Goal: Task Accomplishment & Management: Manage account settings

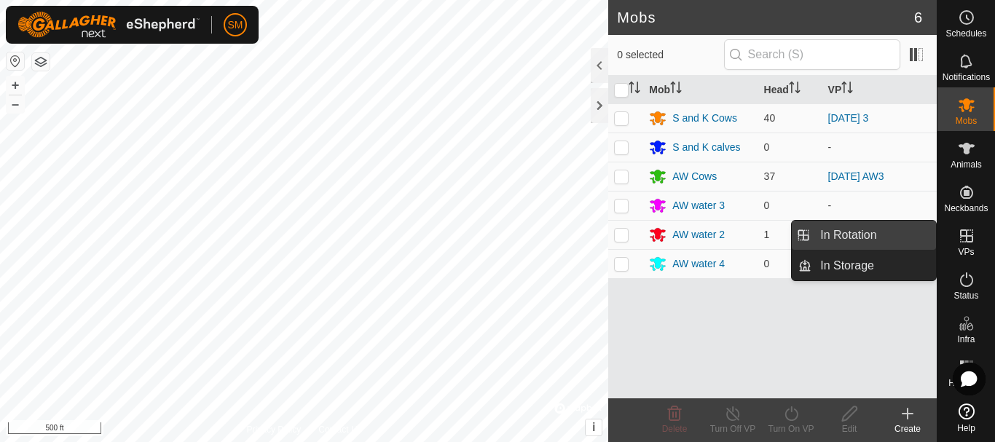
click at [846, 232] on link "In Rotation" at bounding box center [874, 235] width 125 height 29
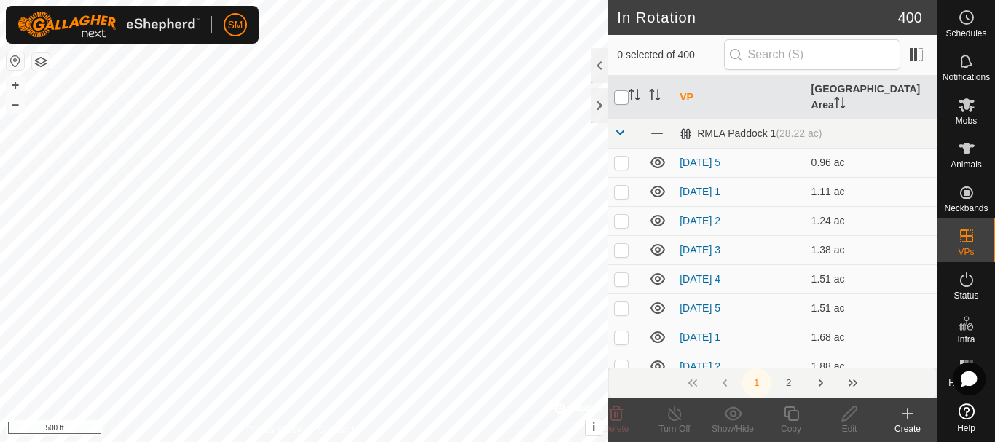
click at [618, 93] on input "checkbox" at bounding box center [621, 97] width 15 height 15
checkbox input "true"
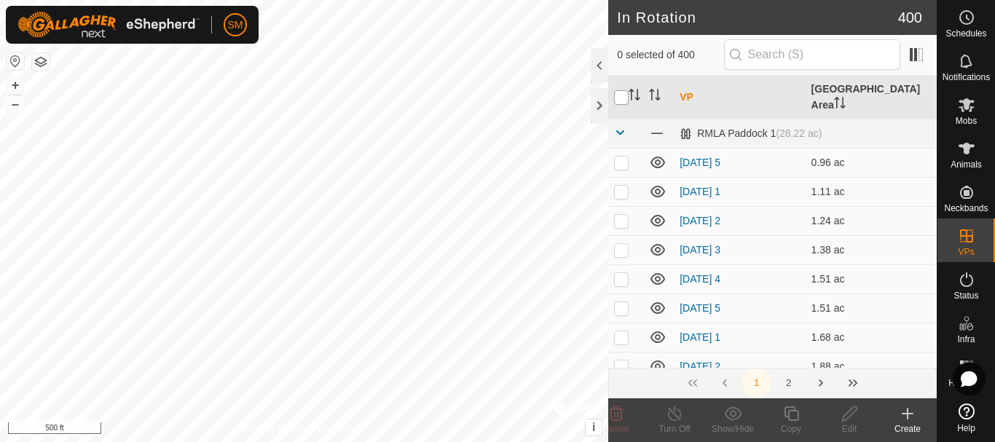
checkbox input "true"
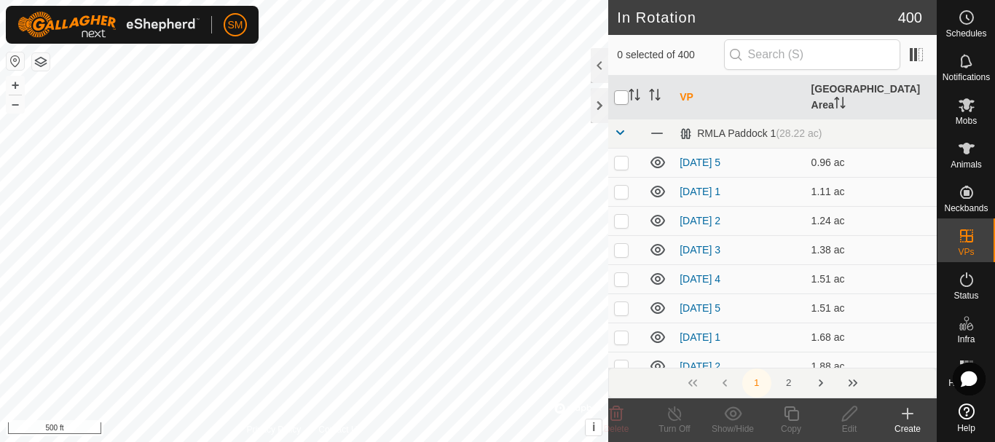
checkbox input "true"
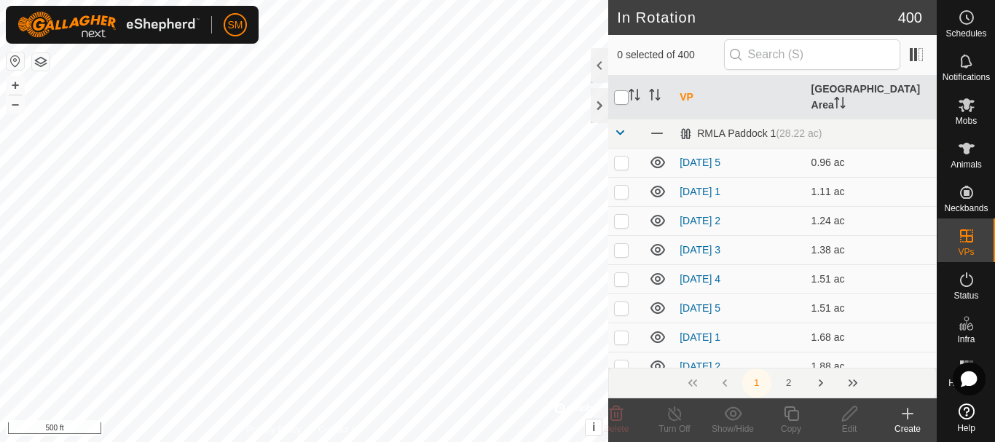
checkbox input "true"
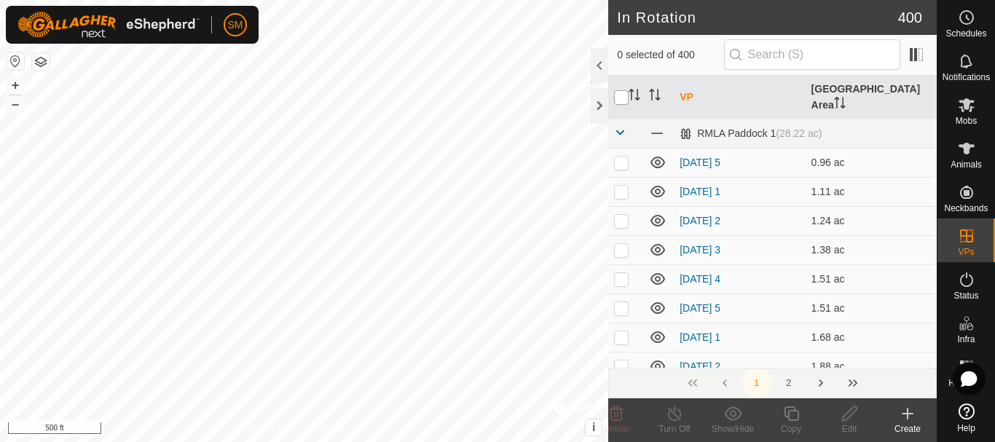
checkbox input "true"
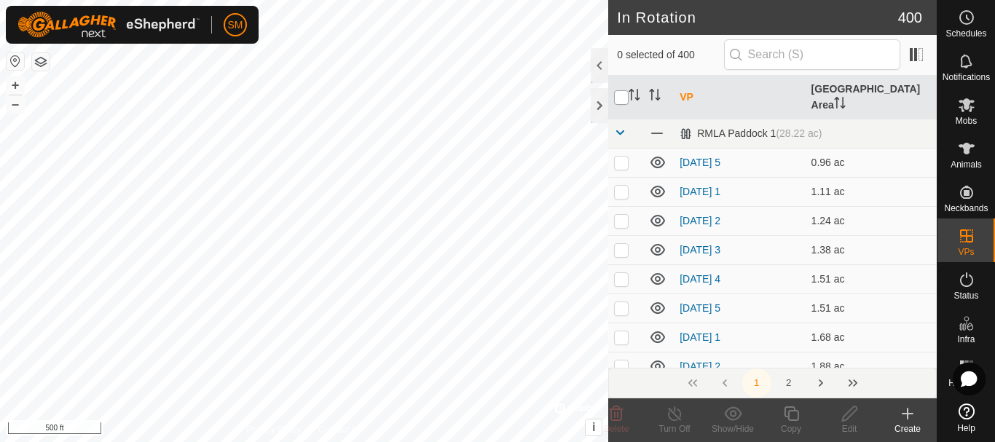
checkbox input "true"
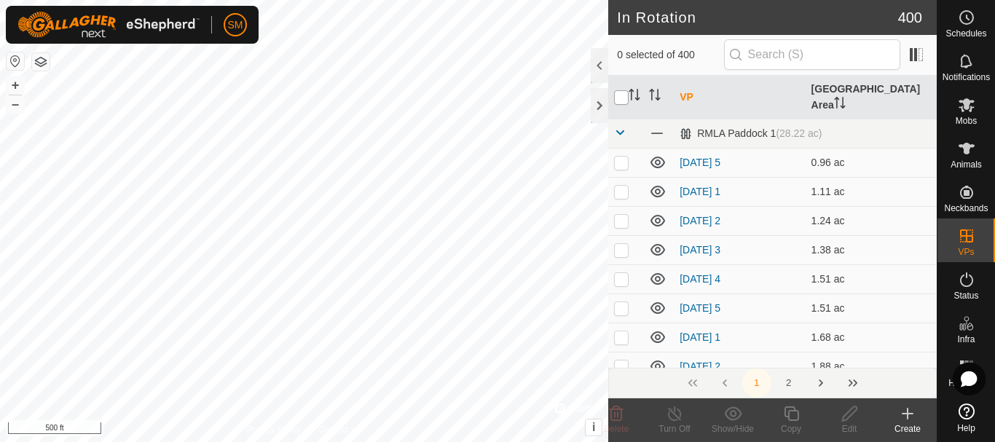
checkbox input "true"
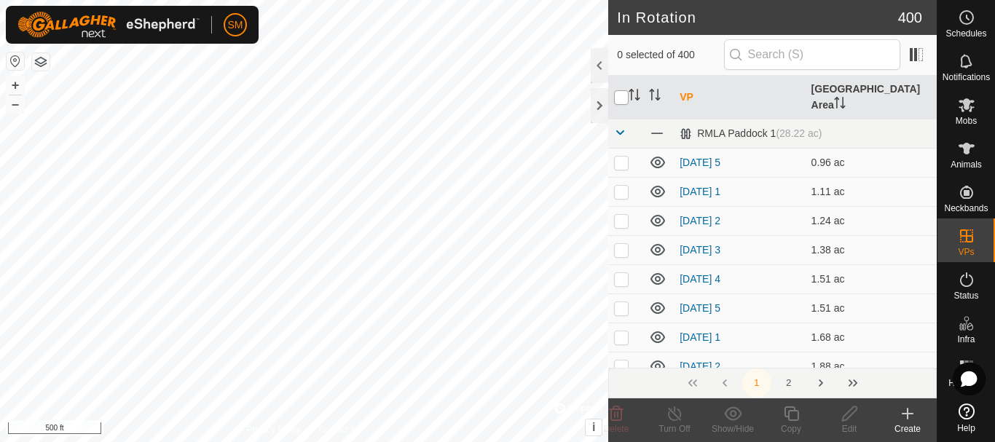
checkbox input "true"
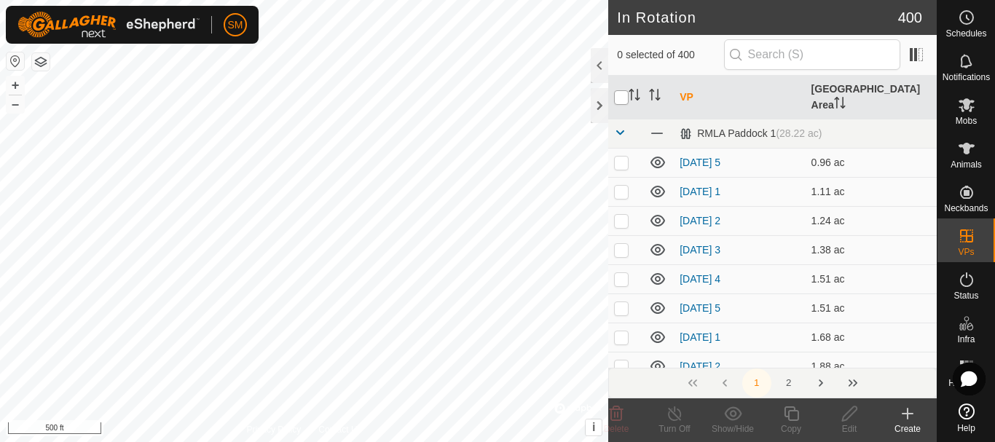
checkbox input "true"
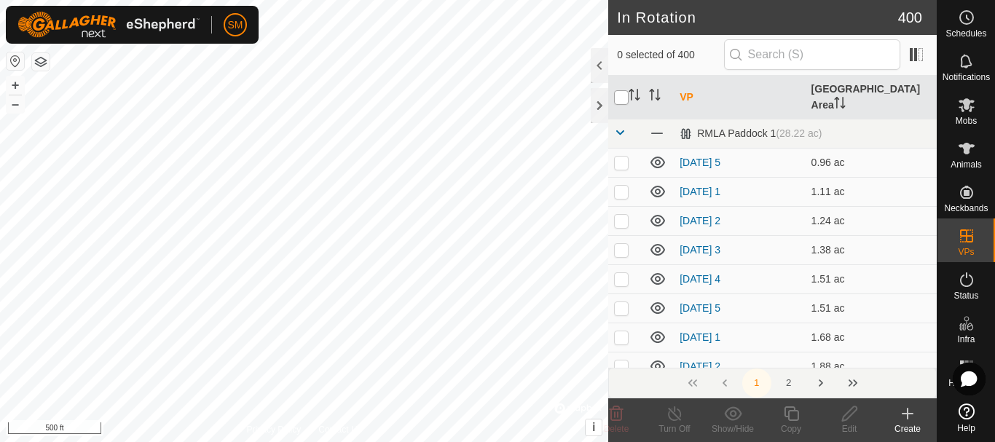
checkbox input "true"
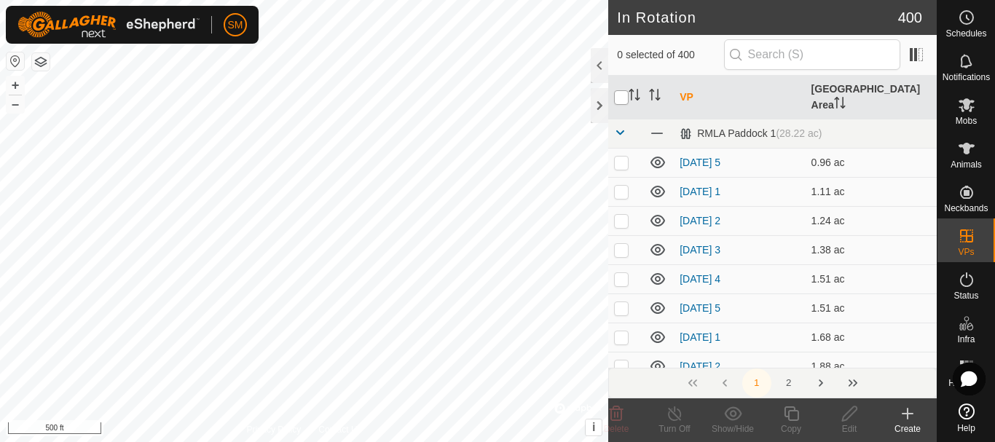
checkbox input "true"
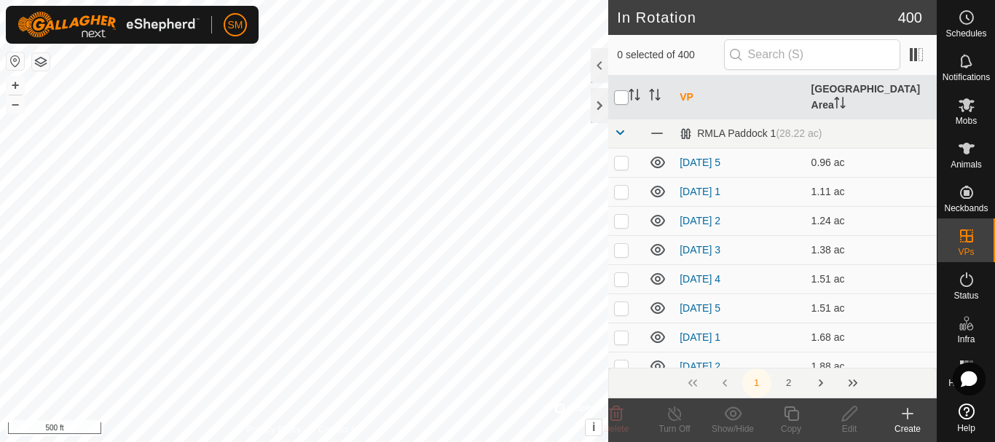
checkbox input "true"
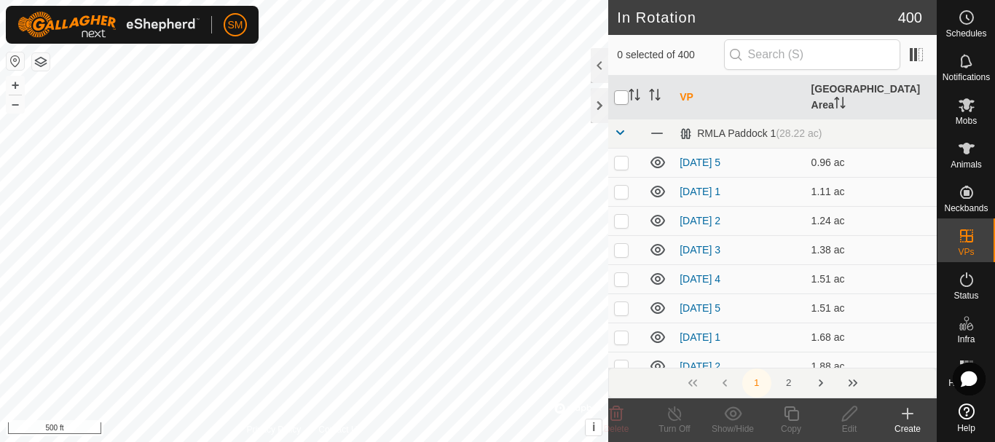
checkbox input "true"
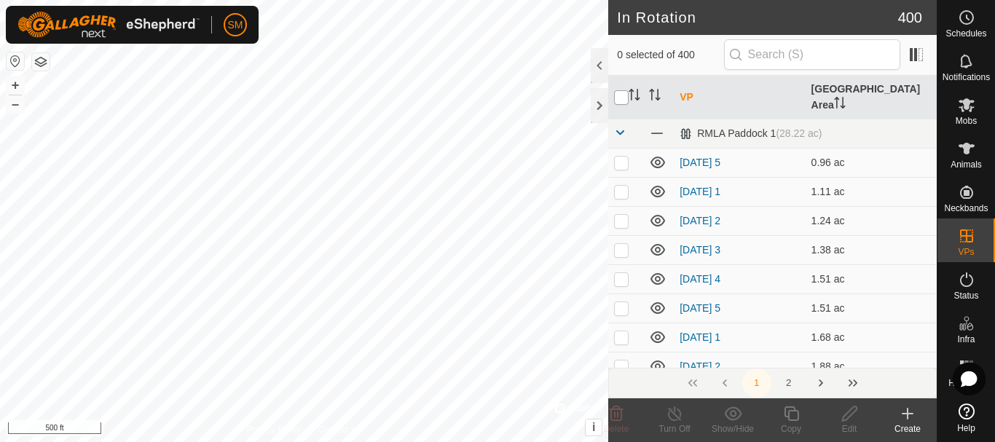
checkbox input "true"
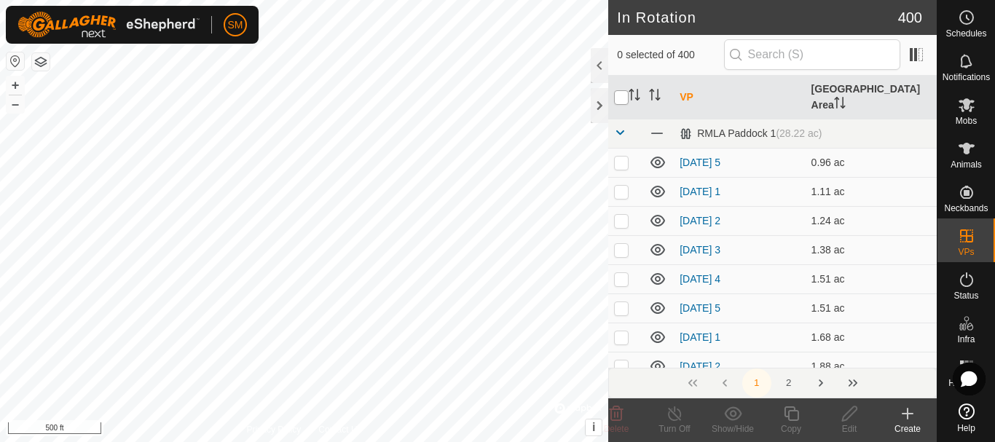
checkbox input "true"
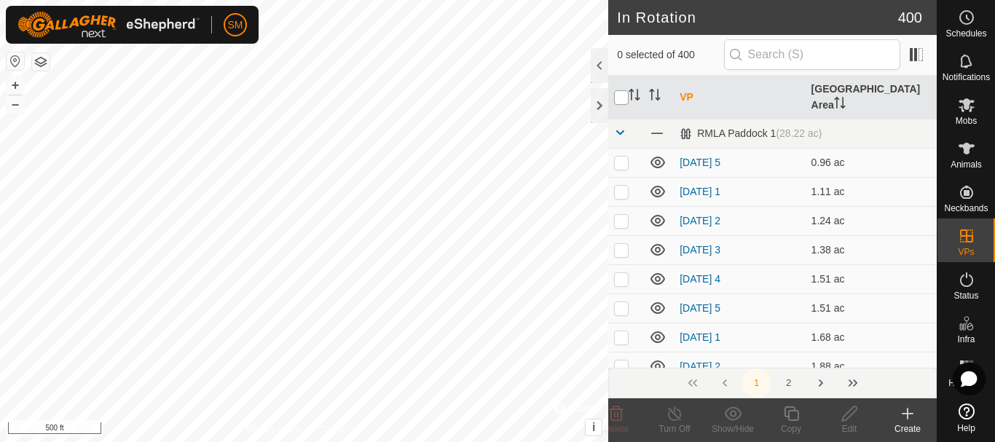
checkbox input "true"
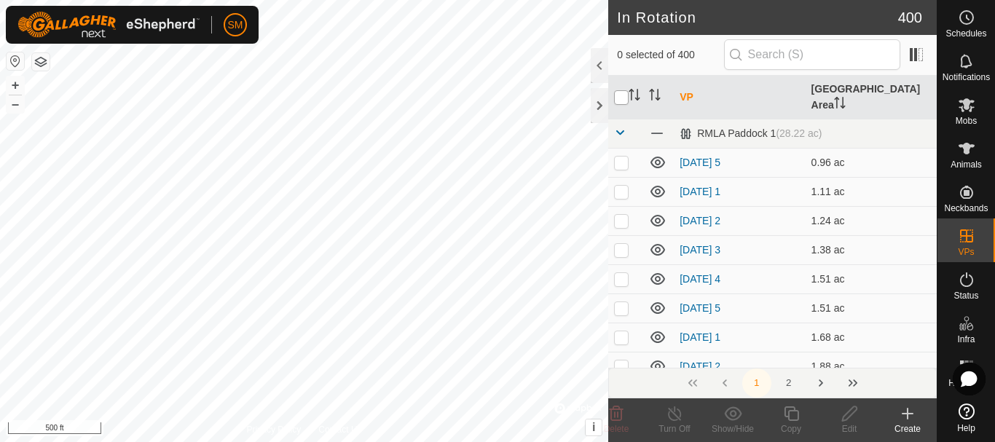
checkbox input "true"
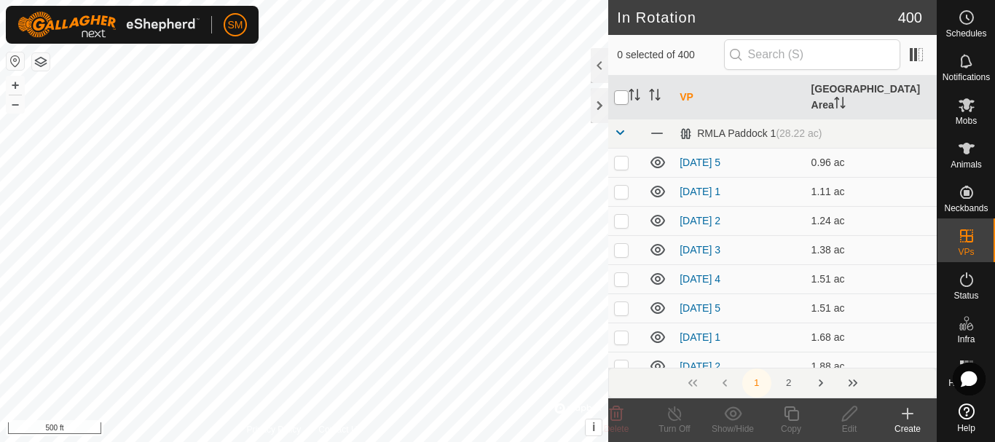
checkbox input "true"
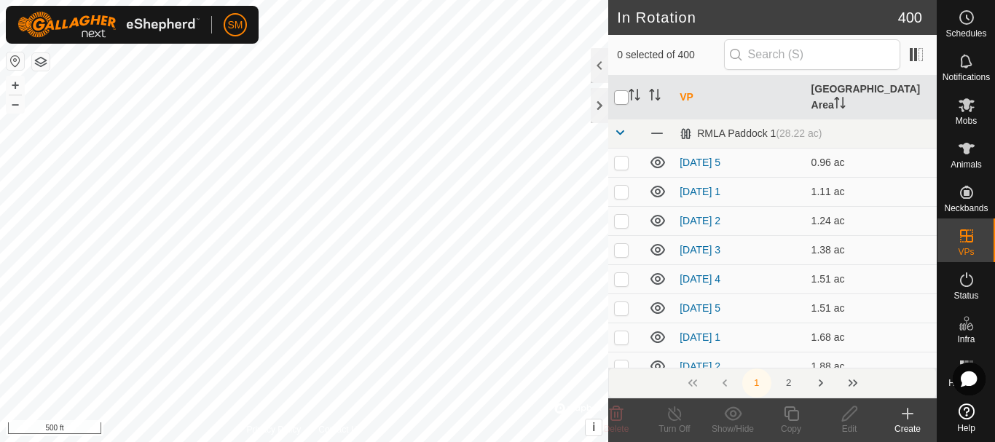
checkbox input "true"
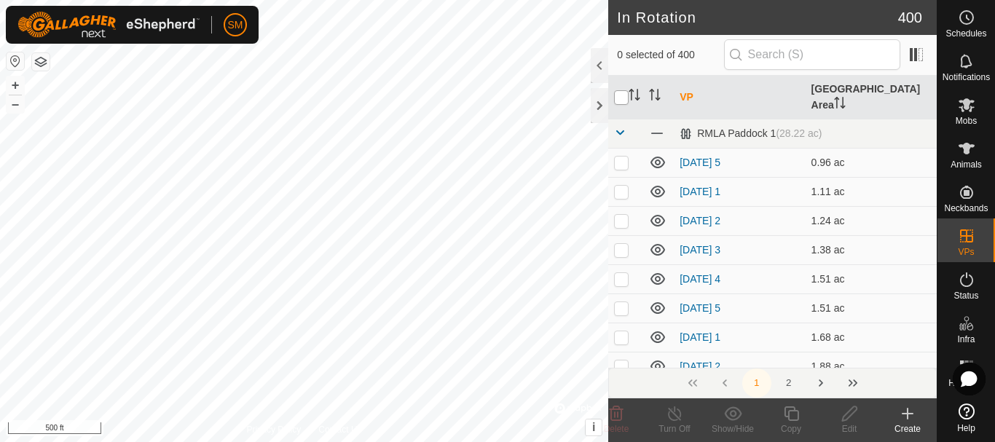
checkbox input "true"
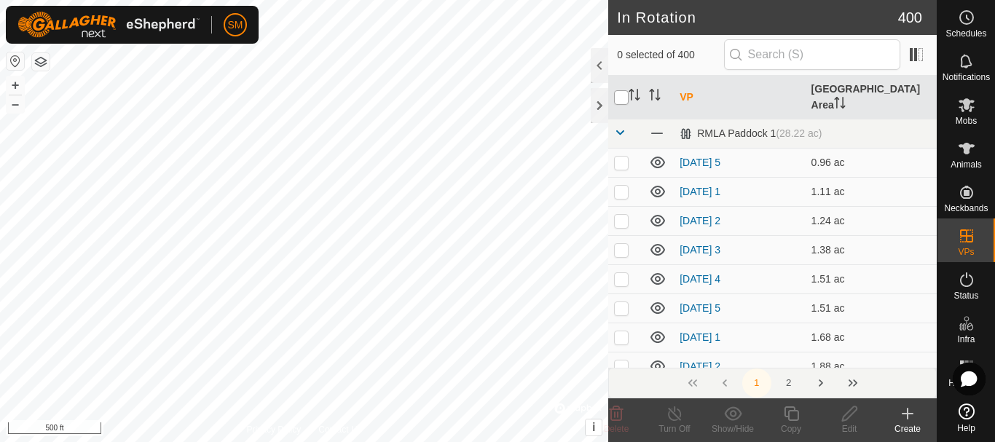
checkbox input "true"
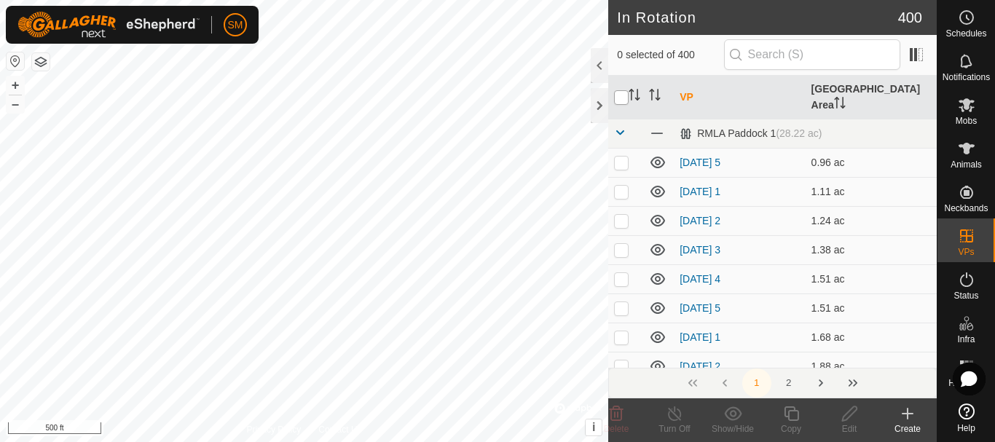
checkbox input "true"
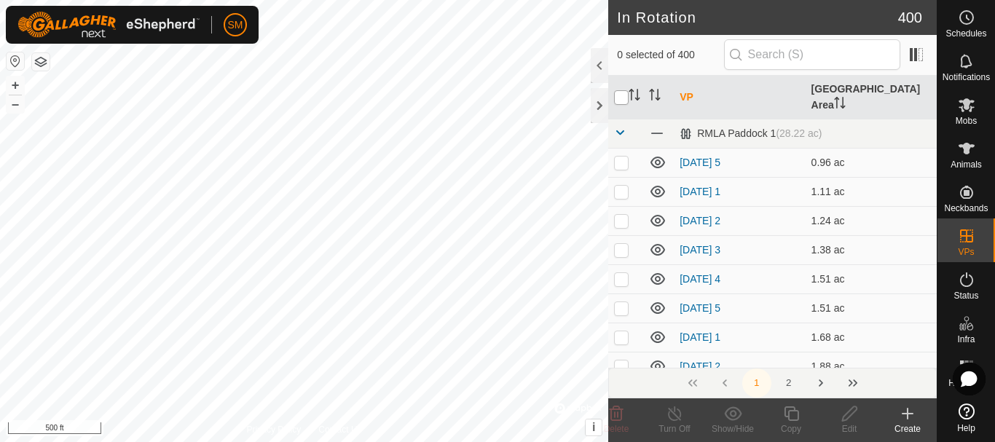
checkbox input "true"
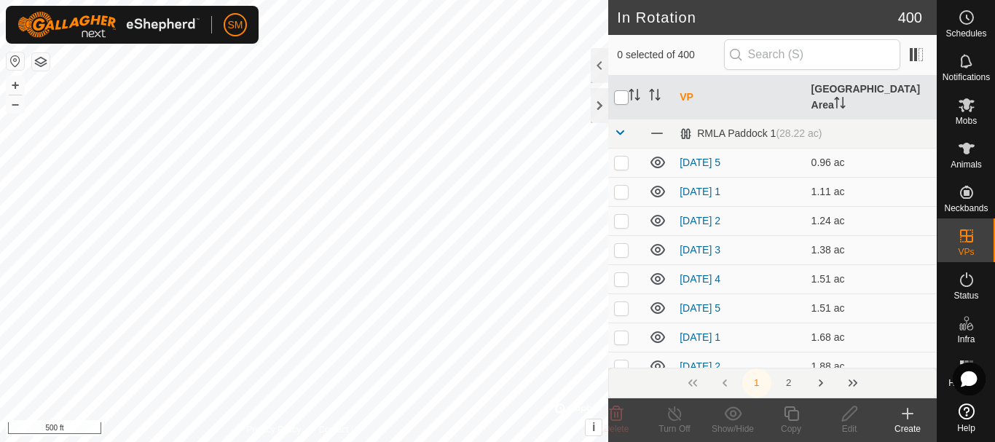
checkbox input "true"
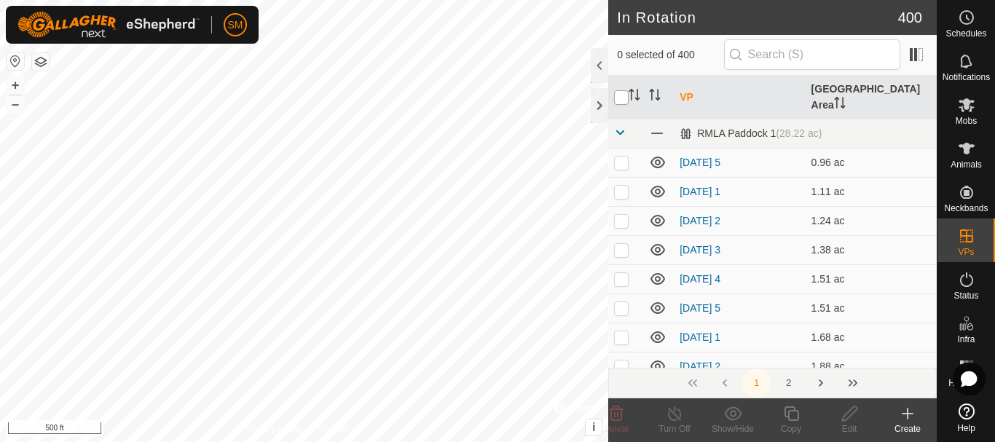
checkbox input "true"
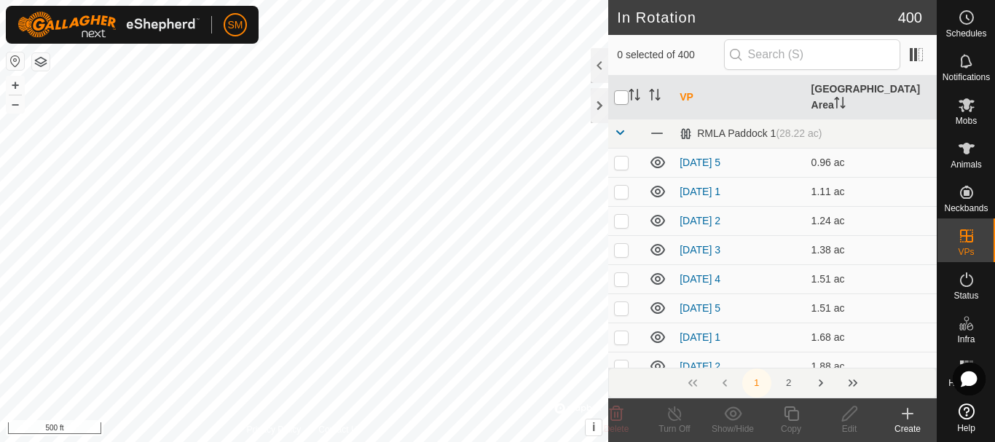
checkbox input "true"
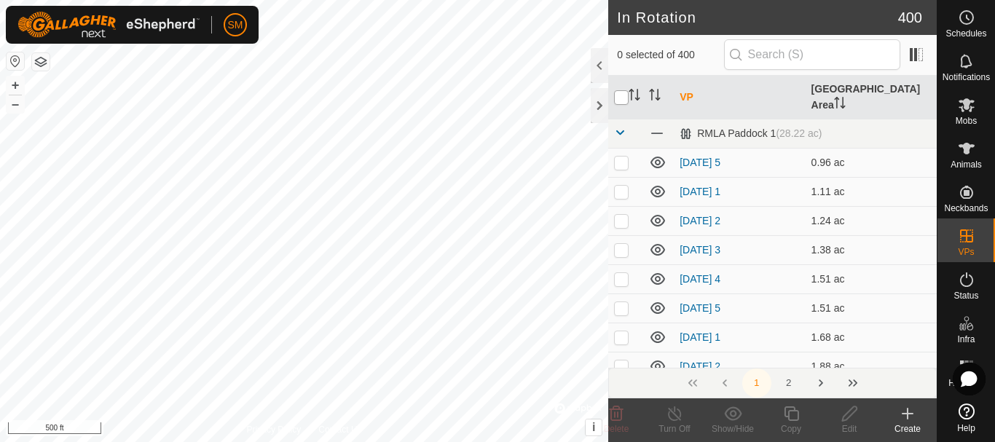
checkbox input "true"
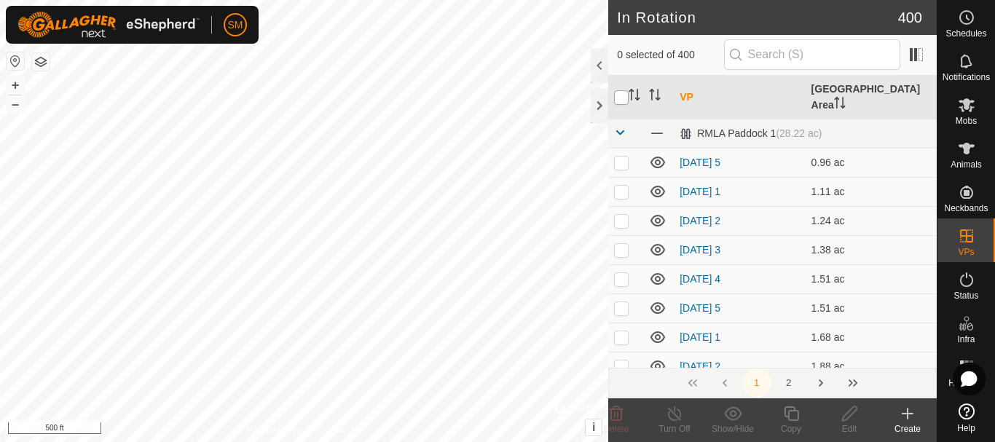
checkbox input "true"
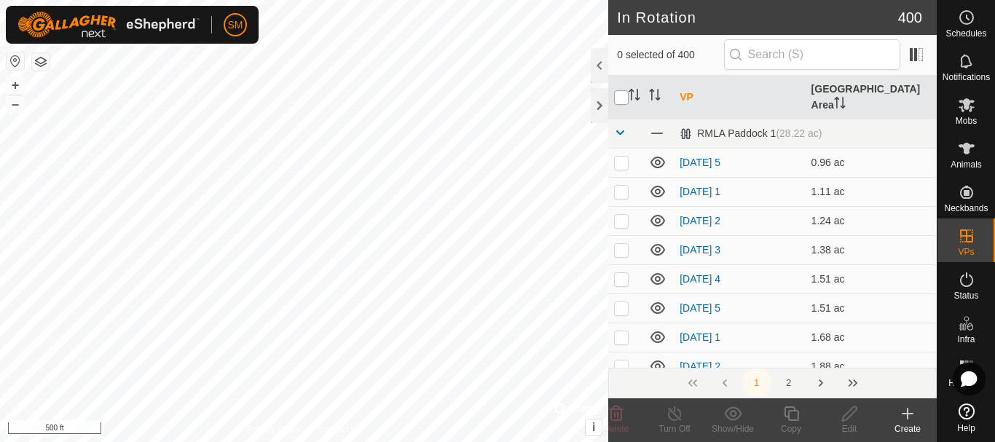
checkbox input "true"
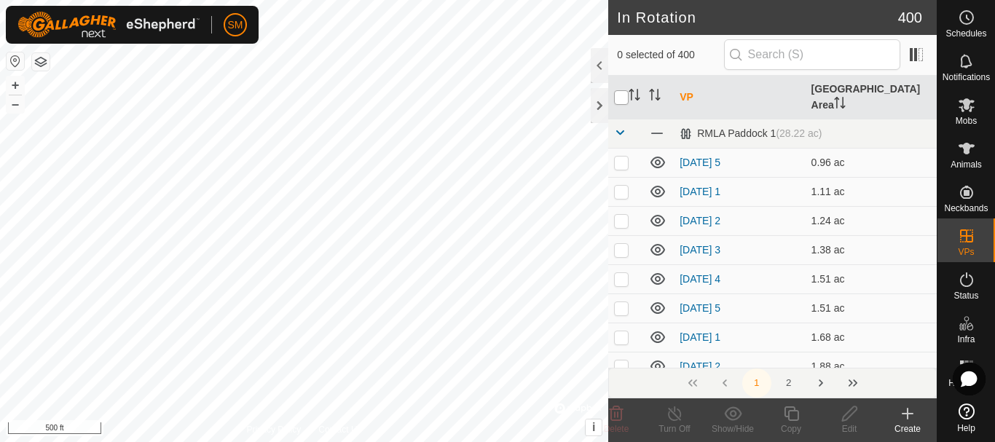
checkbox input "true"
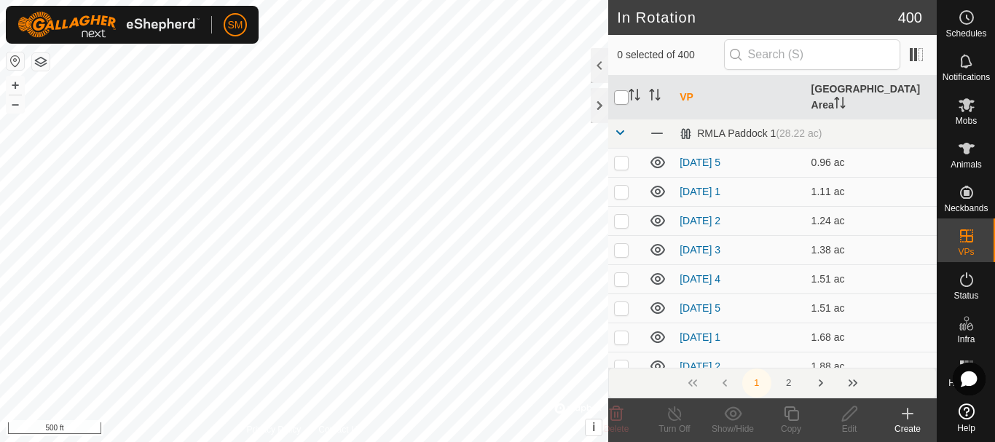
checkbox input "true"
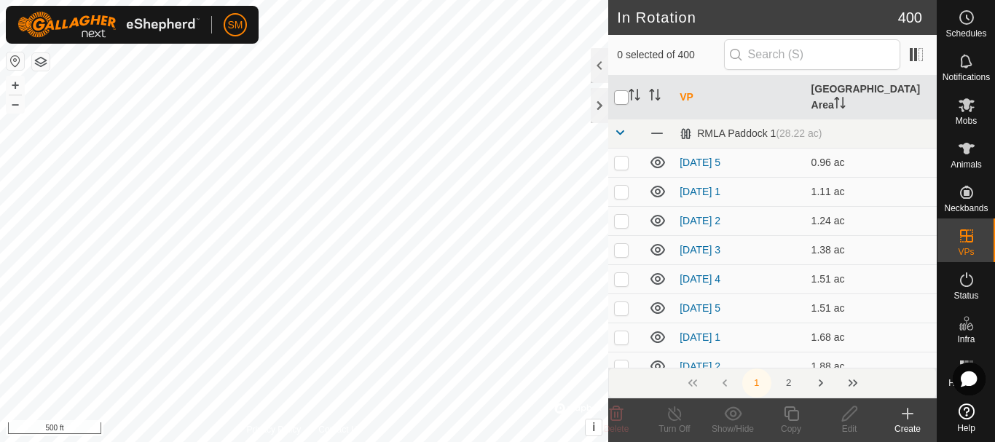
checkbox input "true"
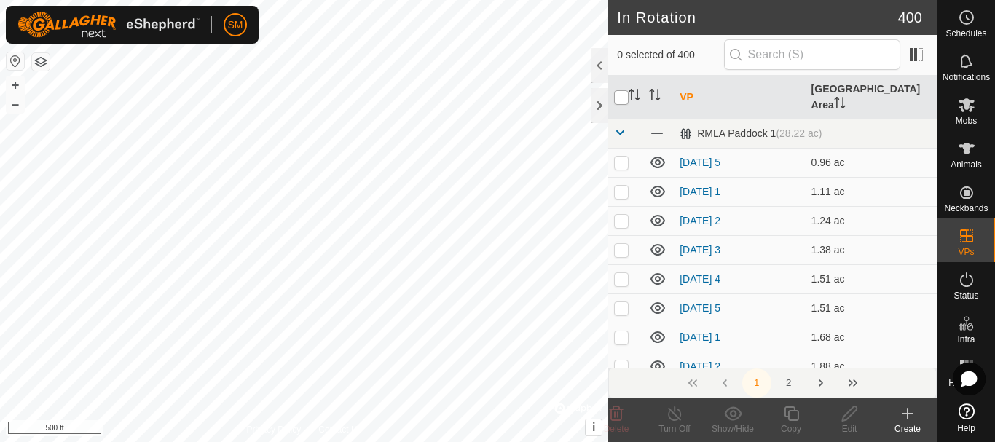
checkbox input "true"
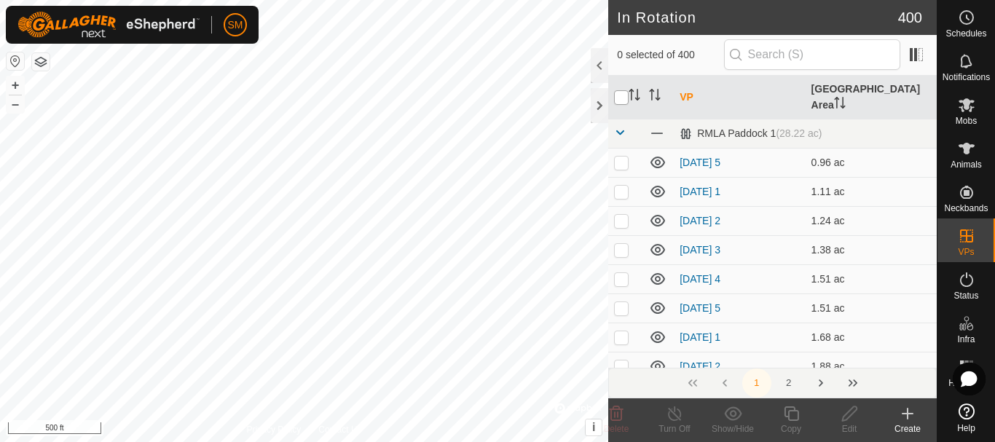
checkbox input "true"
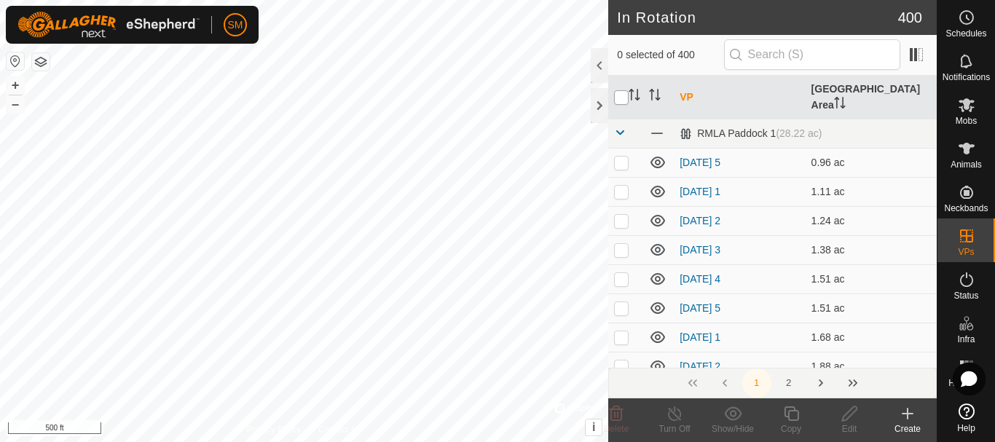
checkbox input "true"
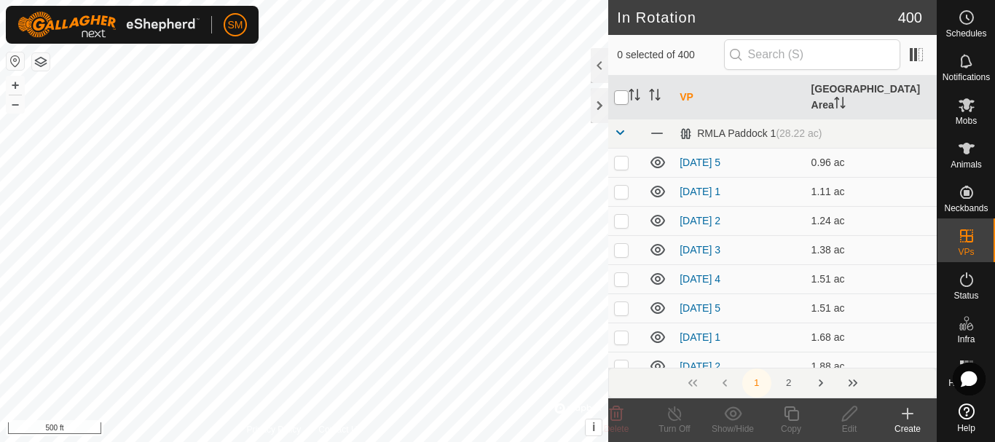
checkbox input "true"
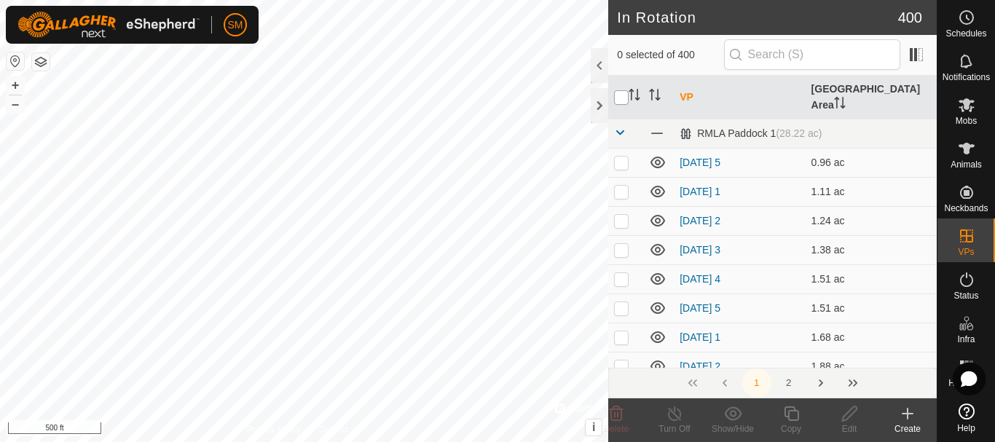
checkbox input "true"
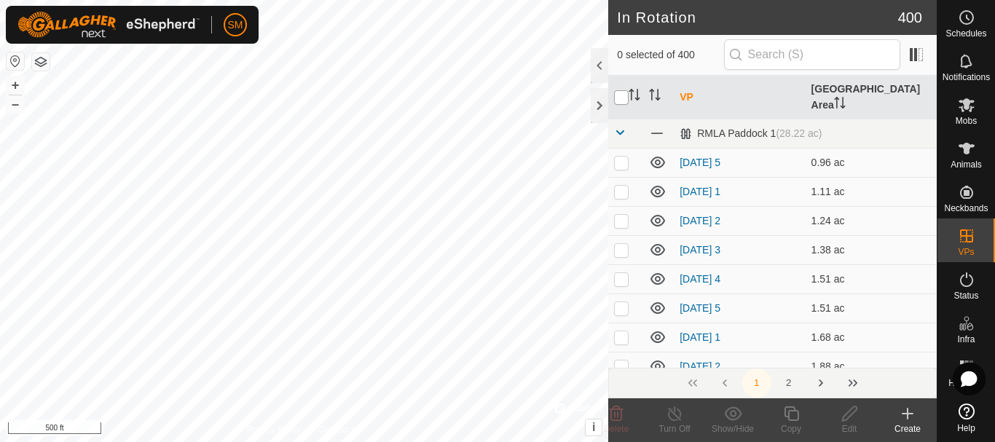
checkbox input "true"
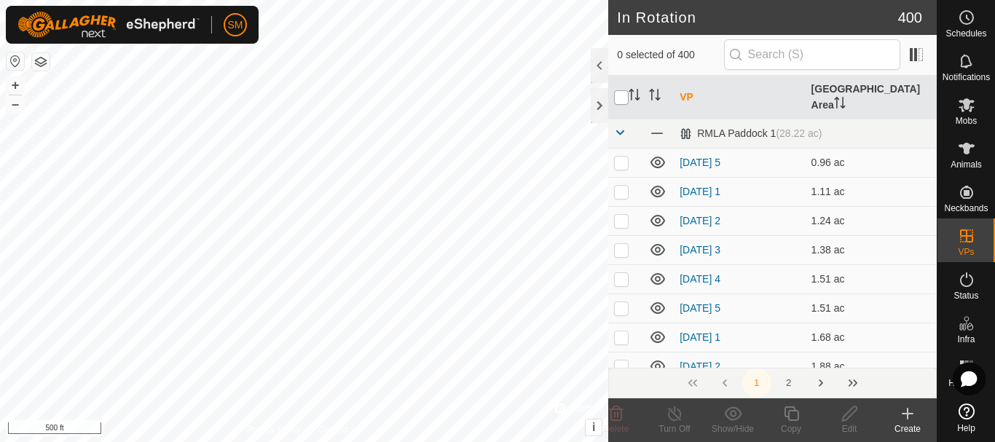
checkbox input "true"
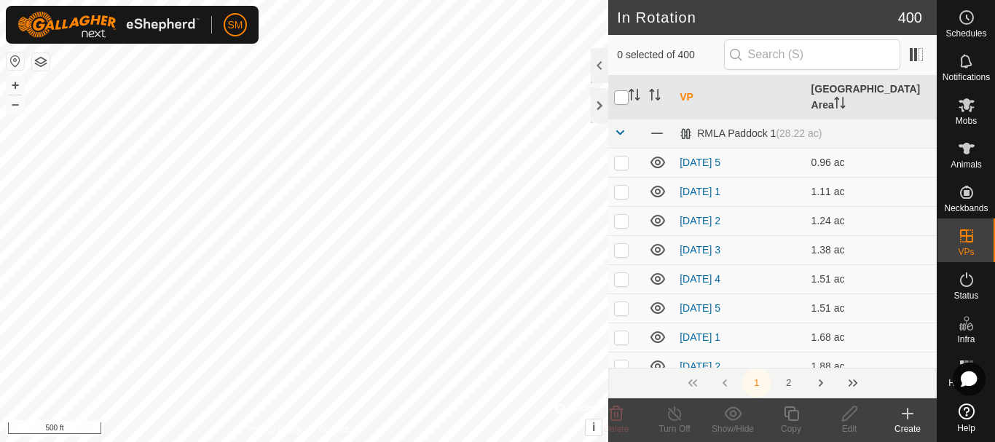
checkbox input "true"
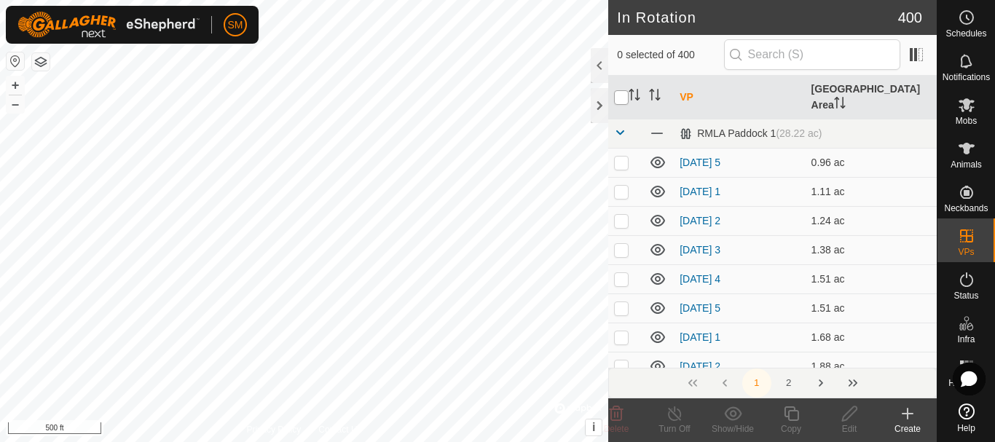
checkbox input "true"
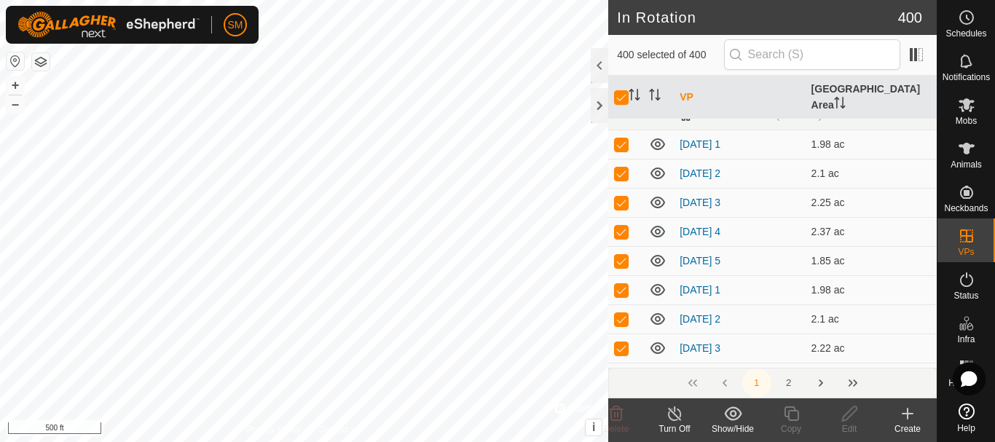
scroll to position [2622, 0]
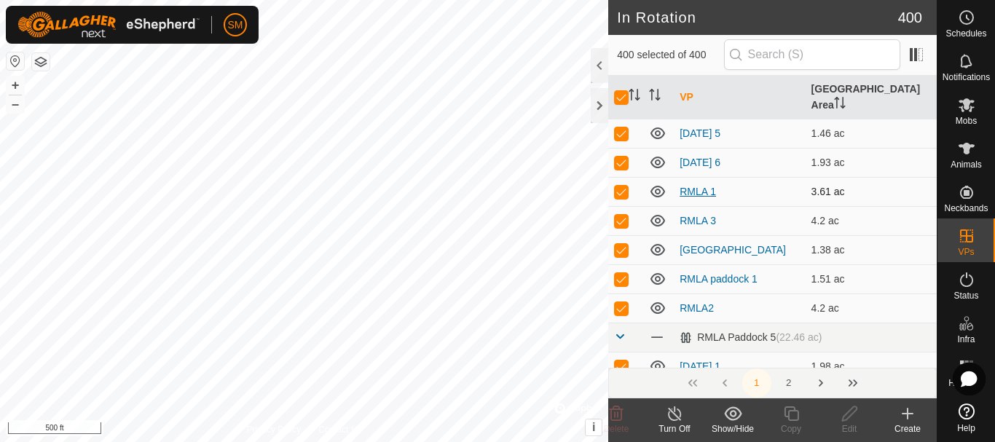
click at [693, 186] on link "RMLA 1" at bounding box center [698, 192] width 36 height 12
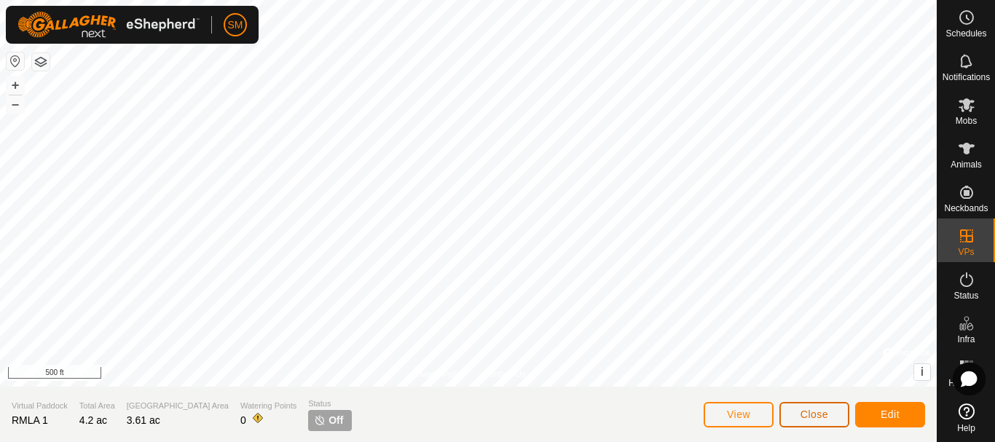
click at [804, 420] on button "Close" at bounding box center [814, 414] width 70 height 25
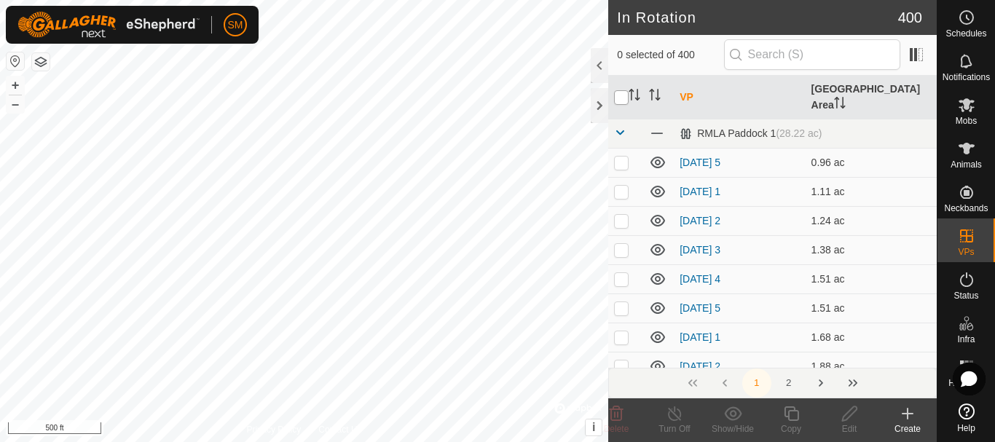
click at [617, 90] on input "checkbox" at bounding box center [621, 97] width 15 height 15
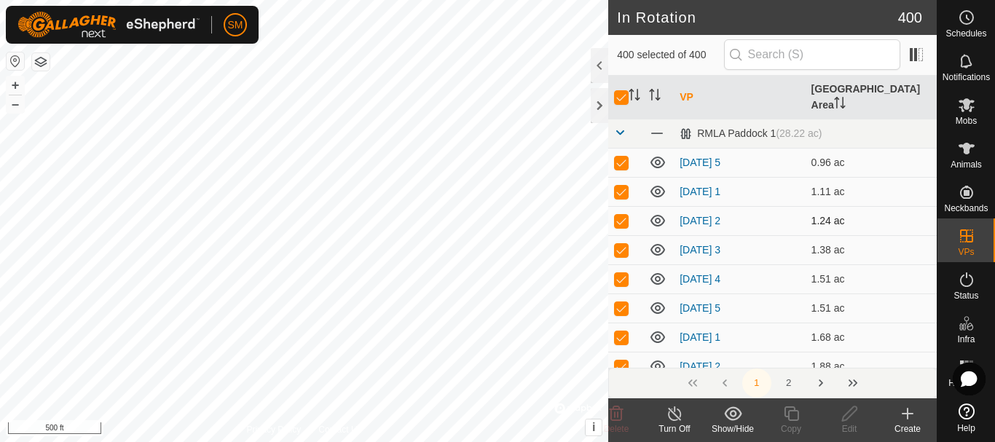
scroll to position [364, 0]
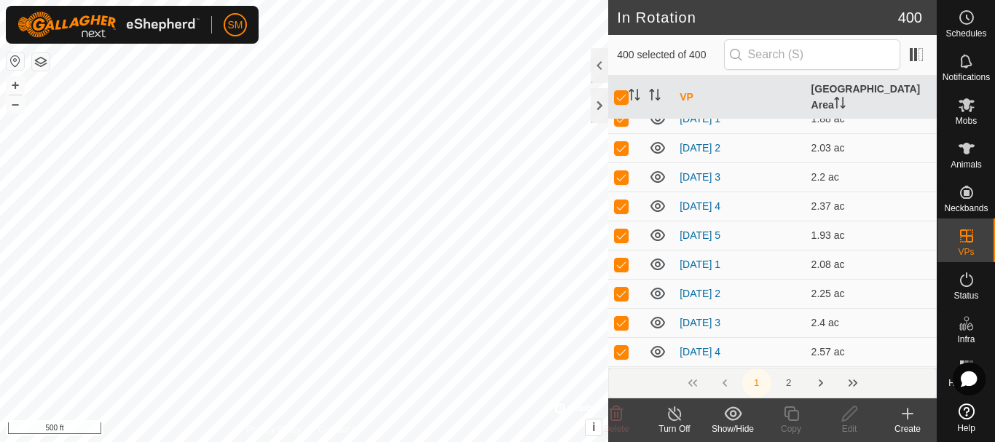
click at [731, 417] on icon at bounding box center [733, 413] width 18 height 17
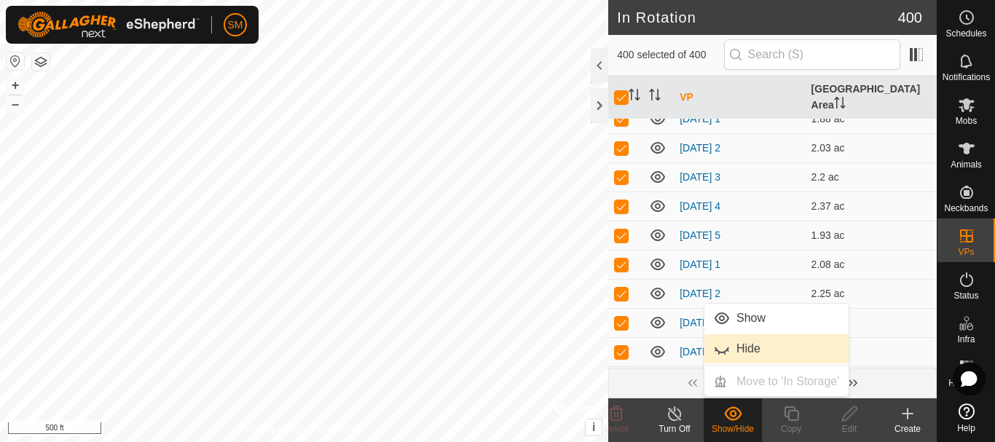
click at [740, 345] on link "Hide" at bounding box center [776, 348] width 144 height 29
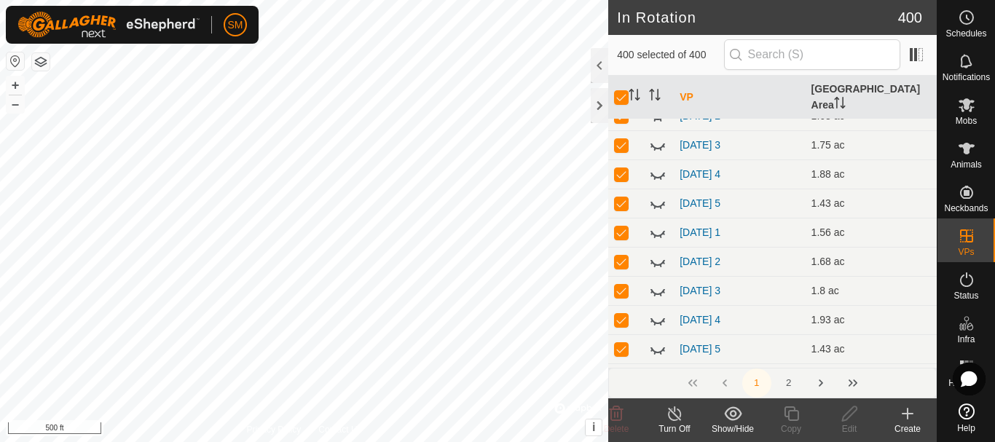
scroll to position [1384, 0]
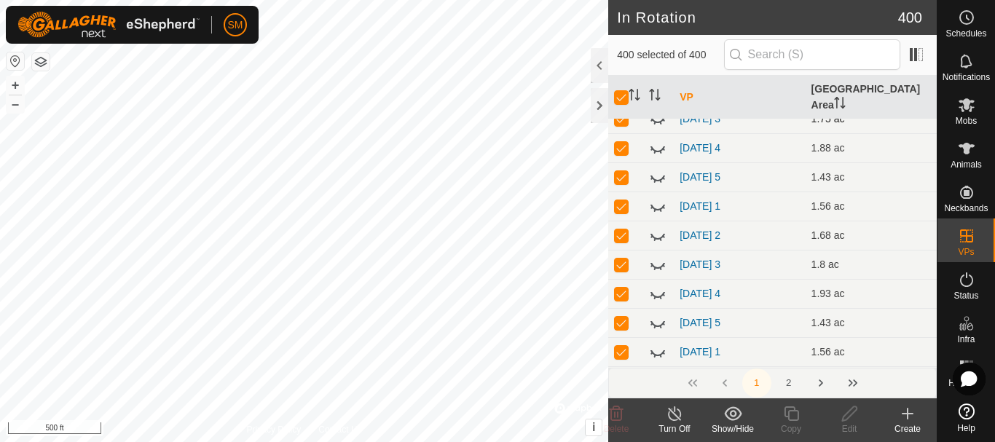
drag, startPoint x: 617, startPoint y: 88, endPoint x: 621, endPoint y: 105, distance: 17.3
click at [618, 90] on input "checkbox" at bounding box center [621, 97] width 15 height 15
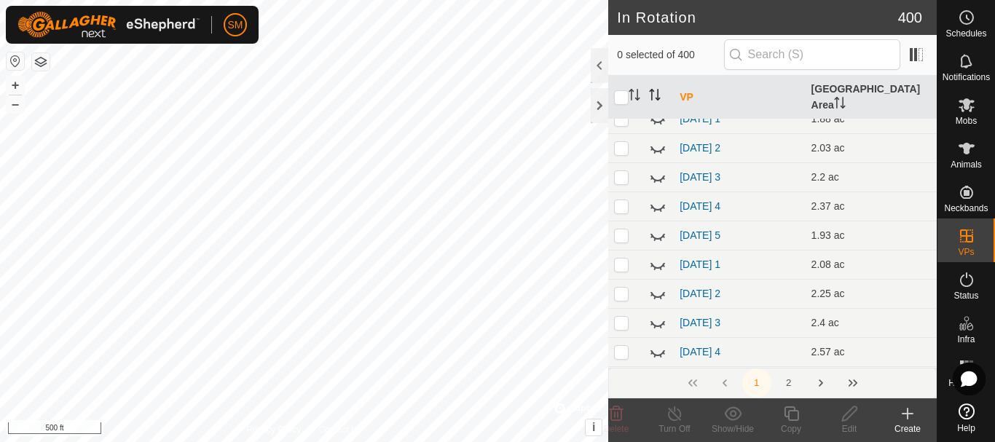
scroll to position [0, 0]
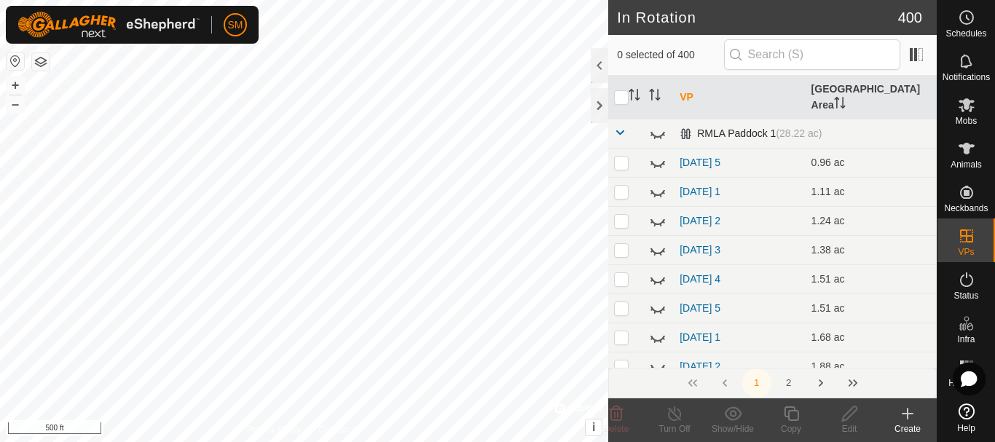
click at [618, 127] on span at bounding box center [620, 133] width 12 height 12
click at [618, 156] on span at bounding box center [620, 162] width 12 height 12
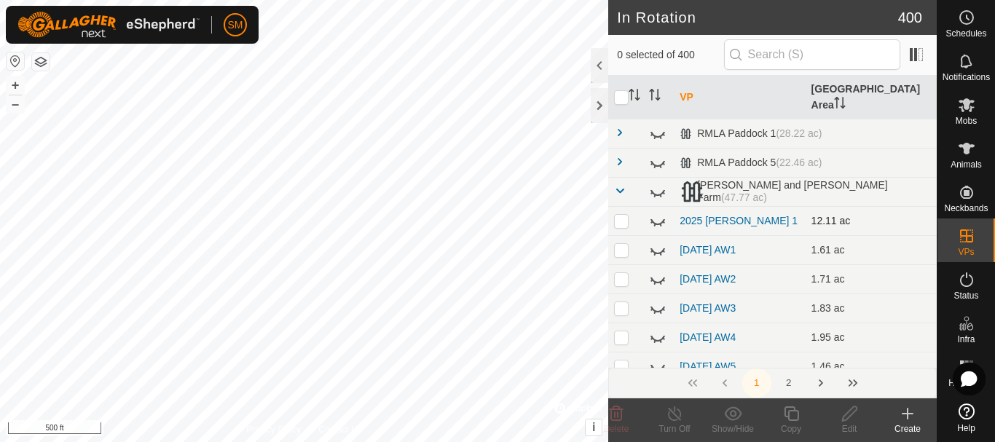
click at [617, 215] on p-checkbox at bounding box center [621, 221] width 15 height 12
click at [622, 215] on p-checkbox at bounding box center [621, 221] width 15 height 12
click at [659, 212] on icon at bounding box center [657, 220] width 17 height 17
click at [786, 382] on button "2" at bounding box center [788, 383] width 29 height 29
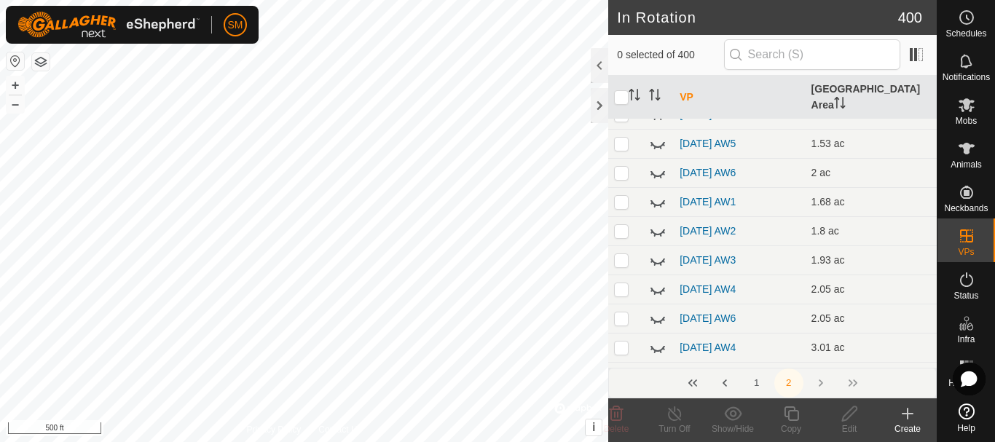
scroll to position [5593, 0]
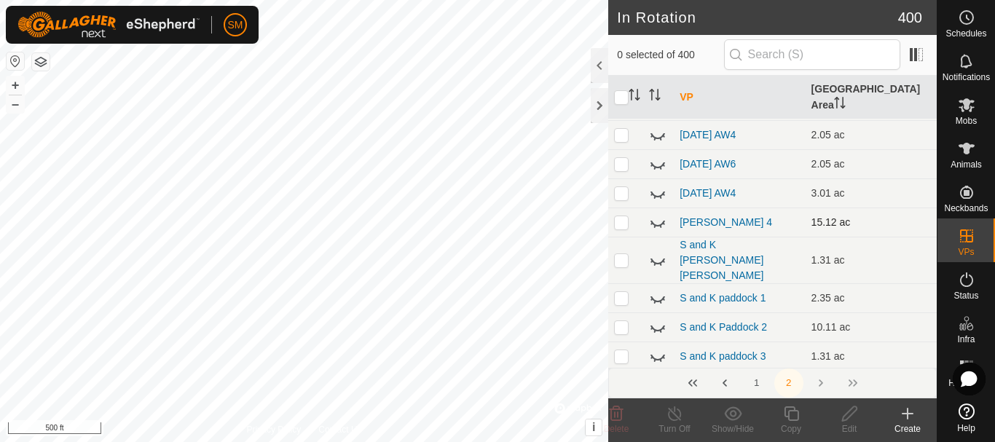
click at [656, 213] on icon at bounding box center [657, 221] width 17 height 17
click at [661, 259] on icon at bounding box center [658, 262] width 15 height 6
click at [661, 251] on icon at bounding box center [657, 259] width 17 height 17
click at [658, 289] on icon at bounding box center [657, 297] width 17 height 17
click at [658, 292] on icon at bounding box center [658, 298] width 15 height 12
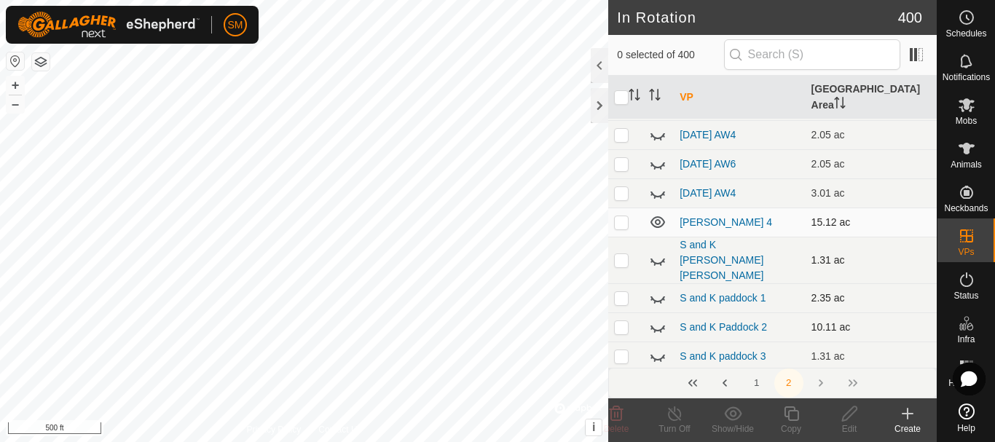
click at [660, 326] on icon at bounding box center [658, 329] width 15 height 6
click at [656, 355] on icon at bounding box center [658, 358] width 15 height 6
click at [656, 347] on icon at bounding box center [657, 355] width 17 height 17
click at [656, 377] on icon at bounding box center [657, 385] width 17 height 17
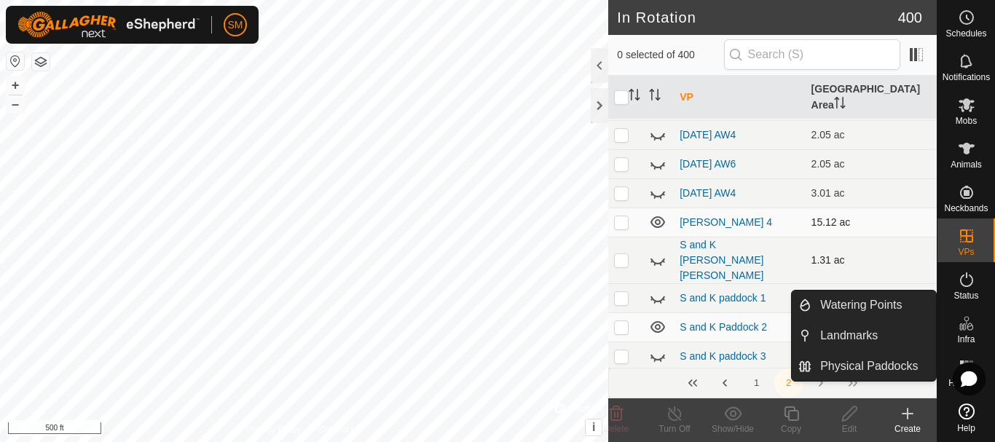
click at [963, 331] on icon at bounding box center [966, 323] width 17 height 17
click at [806, 308] on li "Watering Points" at bounding box center [864, 305] width 144 height 29
click at [852, 299] on link "Watering Points" at bounding box center [874, 305] width 125 height 29
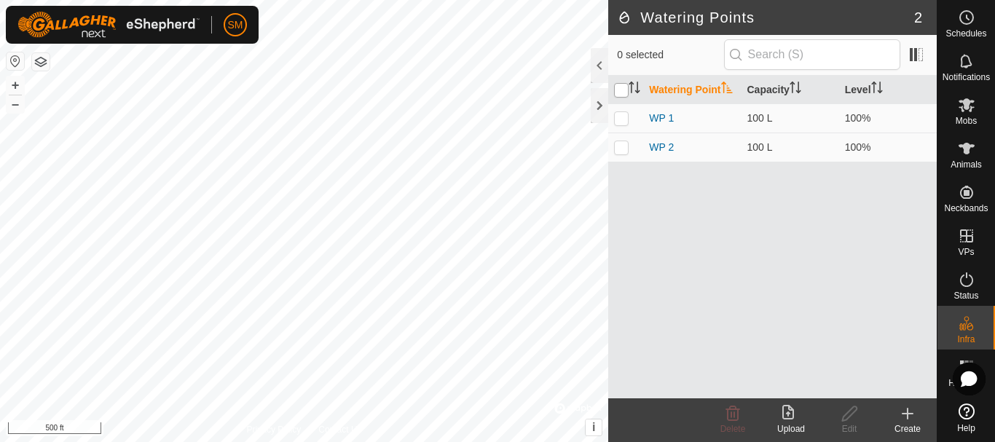
click at [621, 90] on input "checkbox" at bounding box center [621, 90] width 15 height 15
click at [618, 89] on input "checkbox" at bounding box center [621, 90] width 15 height 15
click at [41, 61] on button "button" at bounding box center [40, 61] width 17 height 17
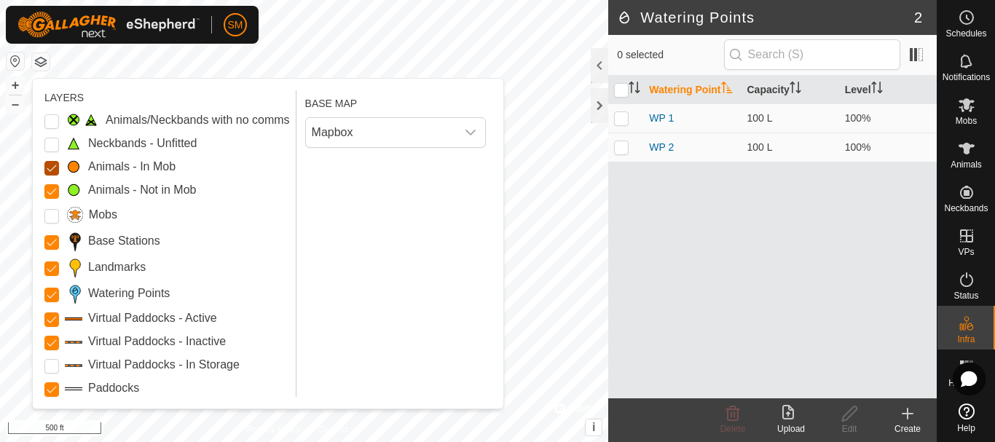
click at [50, 174] on Mob "Animals - In Mob" at bounding box center [51, 168] width 15 height 15
click at [49, 197] on Mob "Animals - Not in Mob" at bounding box center [51, 191] width 15 height 15
click at [54, 242] on Stations "Base Stations" at bounding box center [51, 242] width 15 height 15
drag, startPoint x: 54, startPoint y: 267, endPoint x: 55, endPoint y: 280, distance: 13.1
click at [54, 268] on input "Landmarks" at bounding box center [51, 269] width 15 height 15
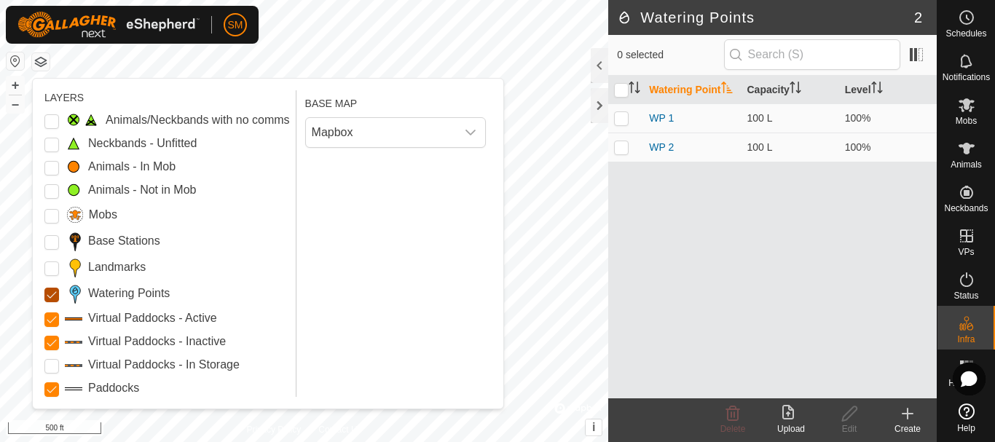
click at [55, 294] on Points "Watering Points" at bounding box center [51, 295] width 15 height 15
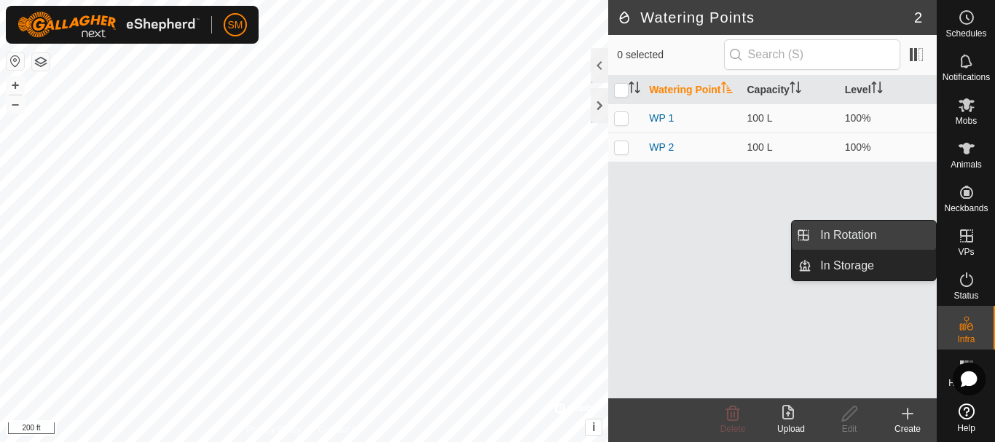
click at [838, 228] on link "In Rotation" at bounding box center [874, 235] width 125 height 29
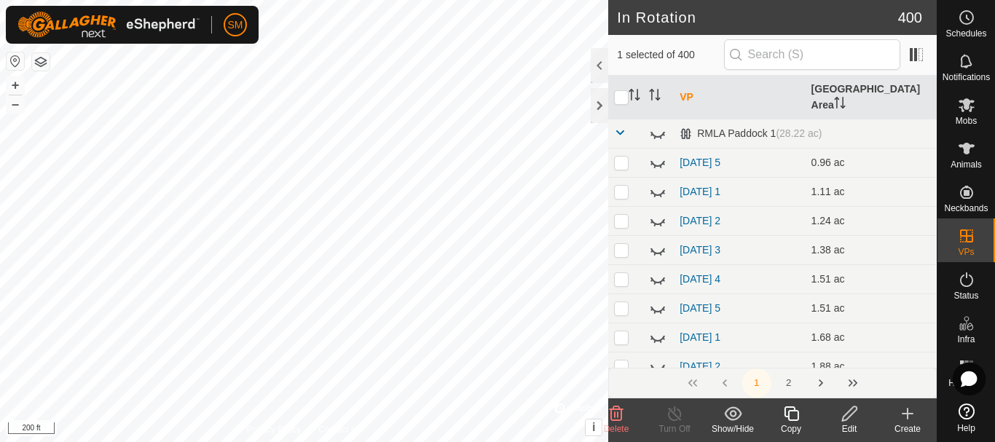
click at [849, 415] on icon at bounding box center [850, 413] width 18 height 17
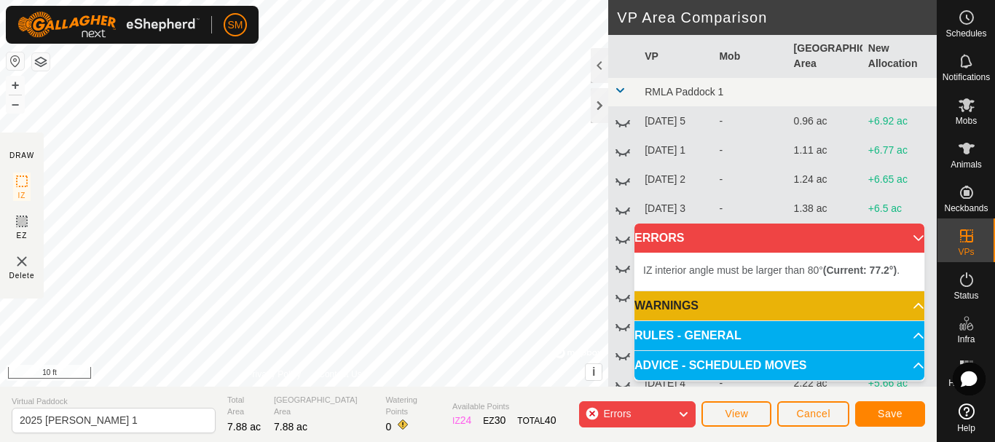
click at [50, 401] on div "DRAW IZ EZ Delete Privacy Policy Contact Us + – ⇧ i © Mapbox , © OpenStreetMap …" at bounding box center [468, 221] width 937 height 442
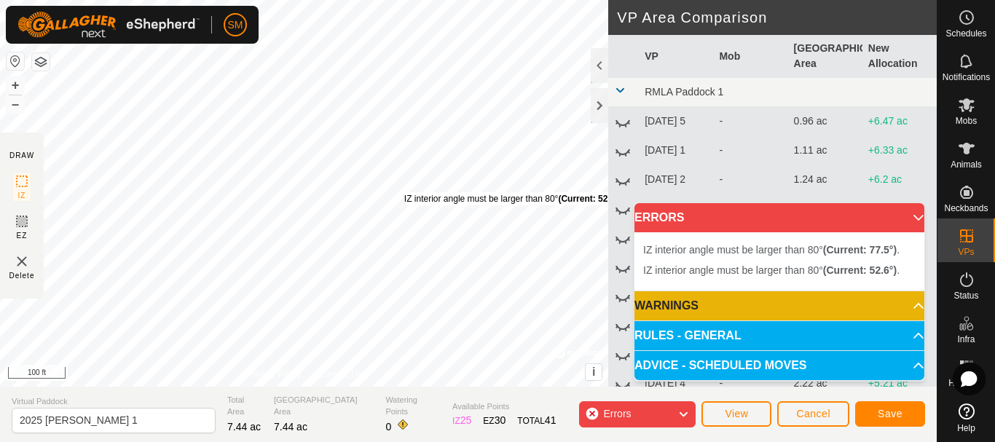
click at [404, 192] on div "IZ interior angle must be larger than 80° (Current: 52.6°) ." at bounding box center [514, 198] width 220 height 13
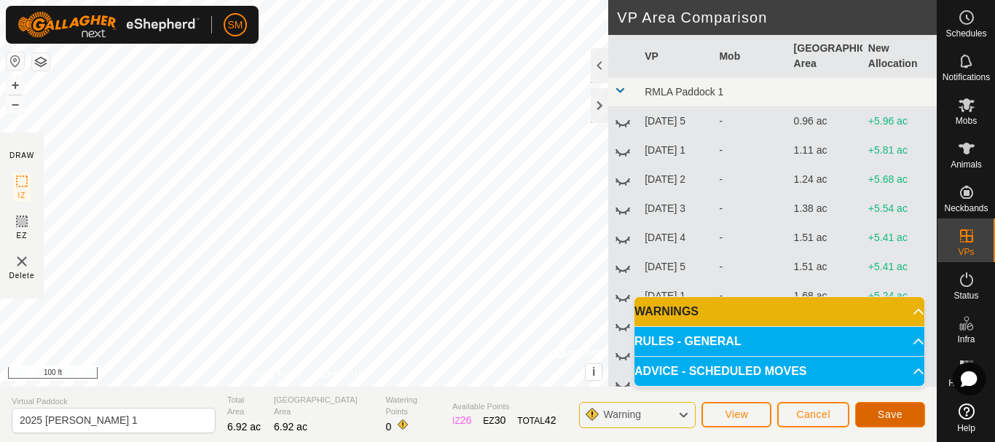
click at [900, 414] on span "Save" at bounding box center [890, 415] width 25 height 12
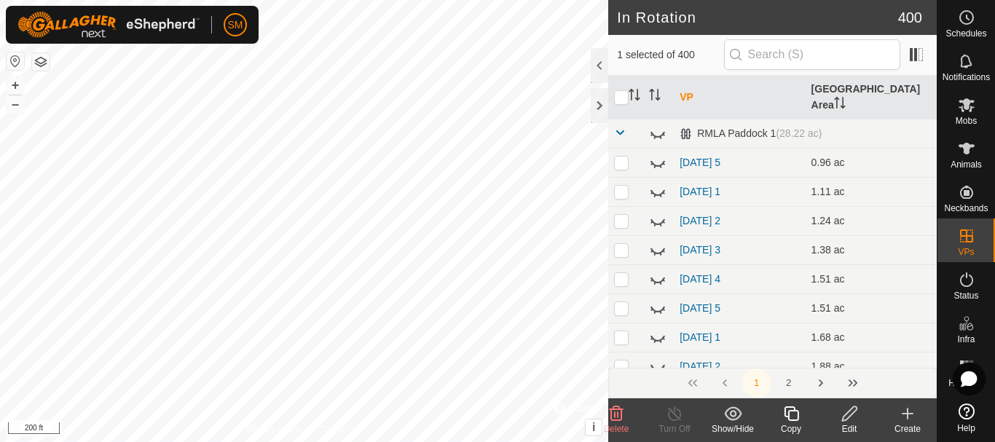
click at [850, 411] on icon at bounding box center [849, 413] width 15 height 15
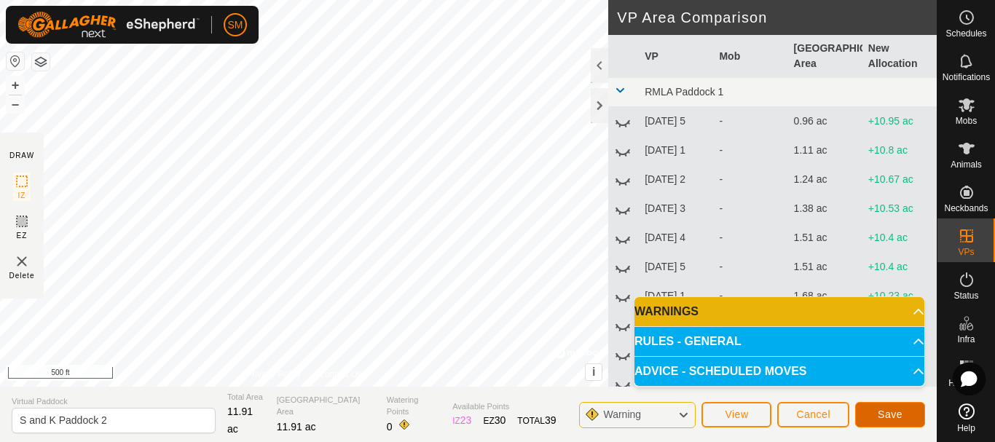
click at [894, 411] on span "Save" at bounding box center [890, 415] width 25 height 12
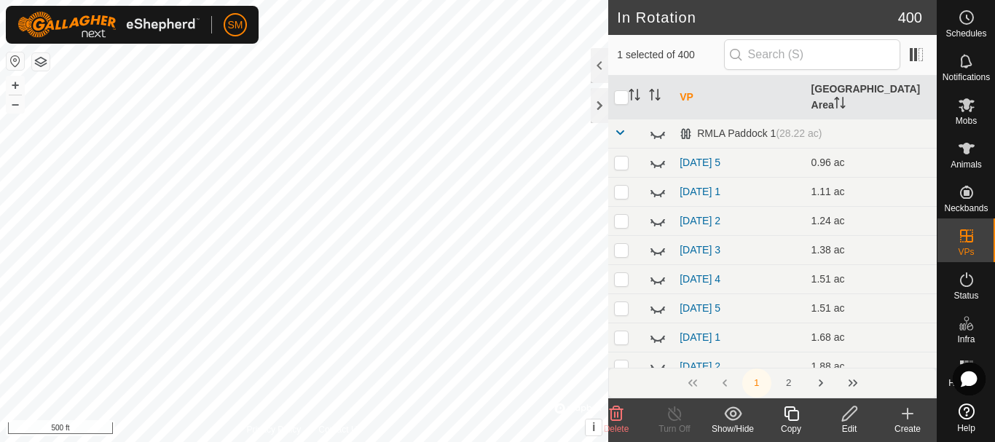
click at [847, 415] on icon at bounding box center [850, 413] width 18 height 17
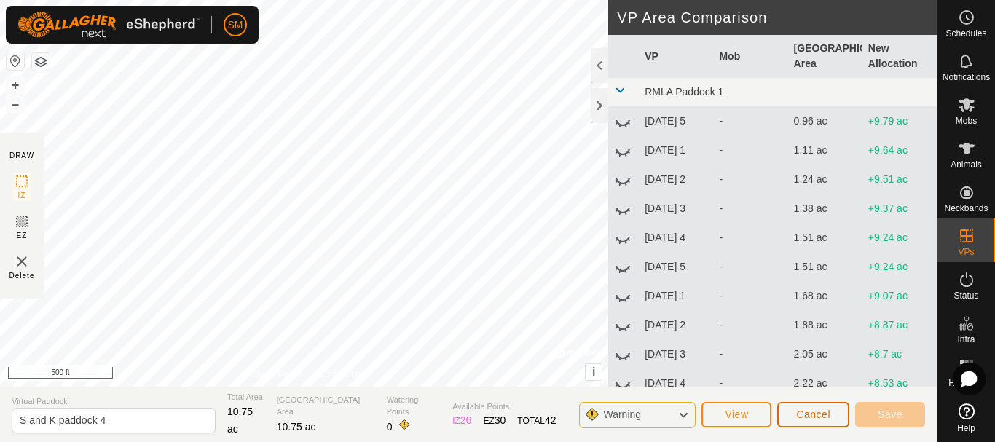
click at [814, 422] on button "Cancel" at bounding box center [813, 414] width 72 height 25
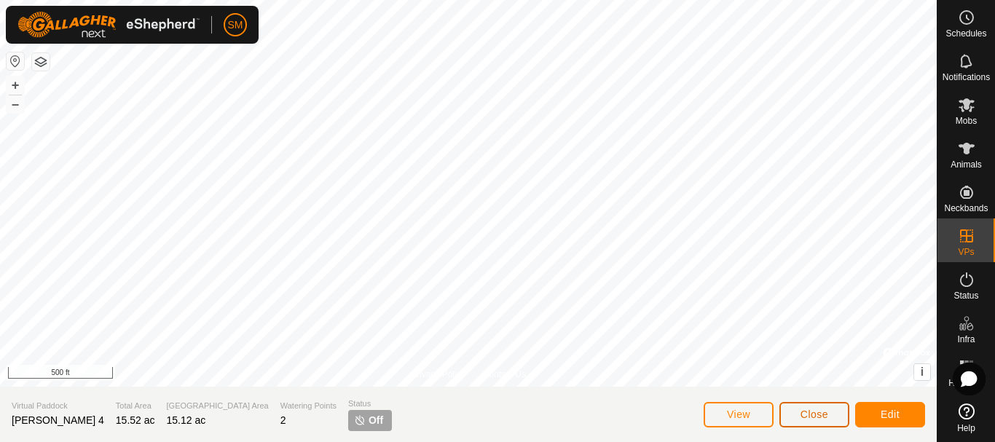
click at [812, 422] on button "Close" at bounding box center [814, 414] width 70 height 25
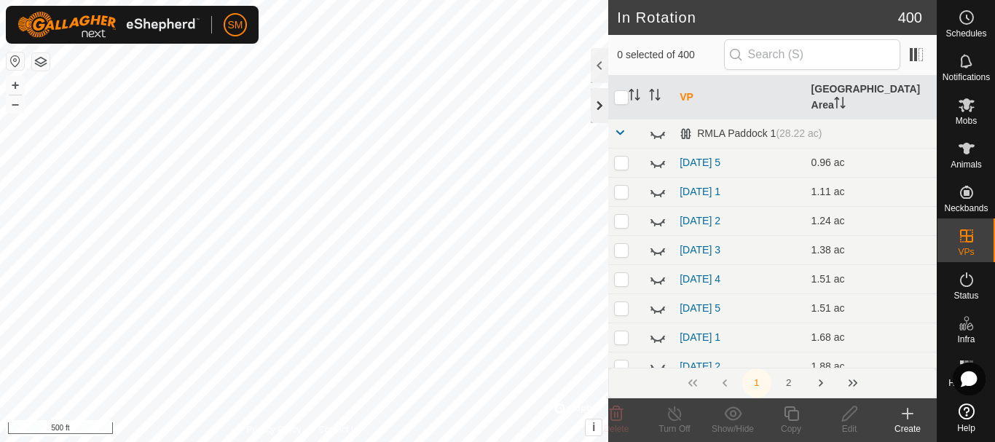
click at [602, 111] on div at bounding box center [599, 105] width 17 height 35
